Goal: Task Accomplishment & Management: Use online tool/utility

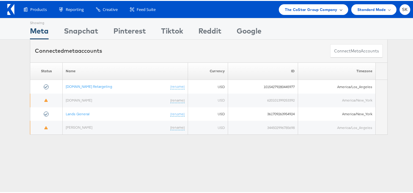
click at [298, 10] on span "The CoStar Group Company" at bounding box center [311, 8] width 52 height 6
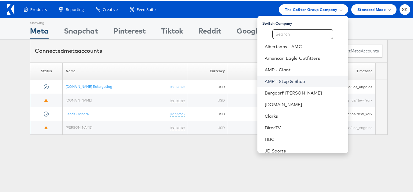
scroll to position [31, 0]
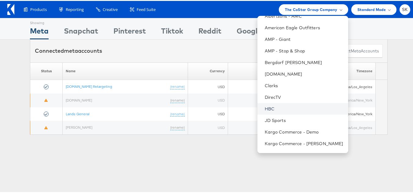
click at [264, 109] on link "HBC" at bounding box center [303, 108] width 78 height 6
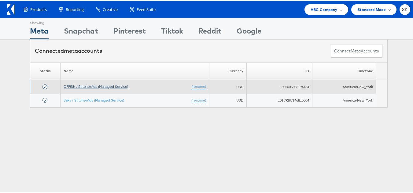
click at [102, 86] on link "OFF5th / StitcherAds (Managed Service)" at bounding box center [96, 85] width 64 height 5
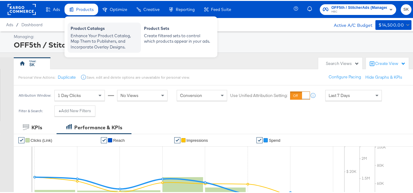
click at [89, 34] on div "Enhance Your Product Catalog, Map Them to Publishers, and Incorporate Overlay D…" at bounding box center [104, 40] width 67 height 17
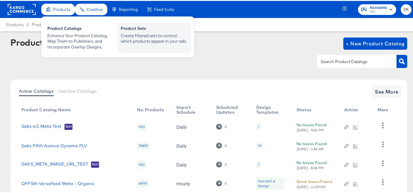
click at [144, 35] on div "Create filtered sets to control which products appear in your ads." at bounding box center [154, 37] width 67 height 11
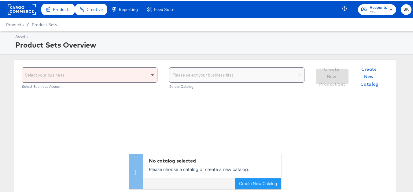
click at [149, 74] on span at bounding box center [153, 74] width 8 height 15
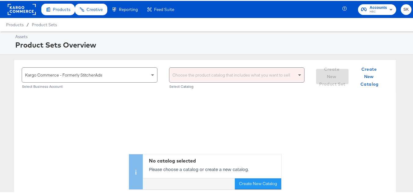
click at [296, 73] on span at bounding box center [300, 74] width 8 height 15
click at [222, 77] on div "Choose the product catalog that includes what you want to sell" at bounding box center [236, 74] width 135 height 15
click at [194, 76] on div "Choose the product catalog that includes what you want to sell" at bounding box center [236, 74] width 135 height 15
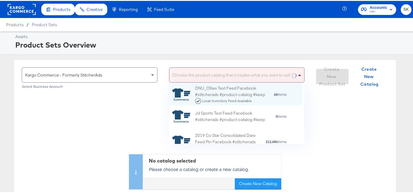
scroll to position [56, 129]
click at [220, 74] on div "Choose the product catalog that includes what you want to sell" at bounding box center [236, 74] width 135 height 15
paste input "959457925079606"
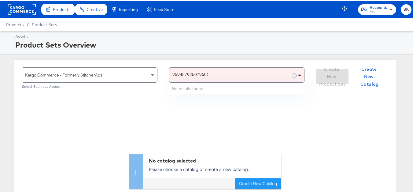
drag, startPoint x: 192, startPoint y: 72, endPoint x: 211, endPoint y: 73, distance: 18.9
click at [211, 73] on div "959457925079606 959457925079606" at bounding box center [230, 74] width 122 height 15
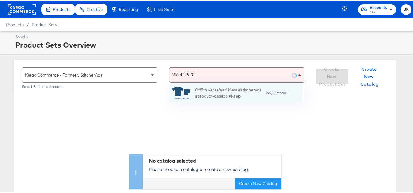
scroll to position [14, 129]
click at [213, 73] on div "959457925 959457925" at bounding box center [230, 74] width 122 height 15
type input "9"
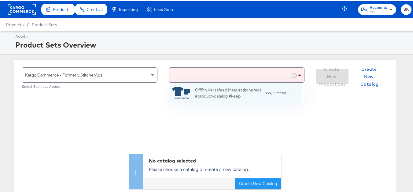
scroll to position [56, 129]
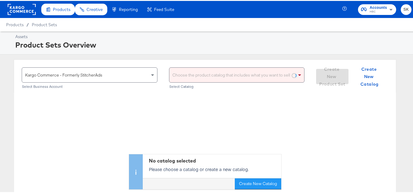
click at [47, 135] on div "No catalog selected Please choose a catalog or create a new catalog. Create New…" at bounding box center [204, 140] width 381 height 97
click at [23, 7] on rect at bounding box center [22, 8] width 28 height 11
